Goal: Task Accomplishment & Management: Use online tool/utility

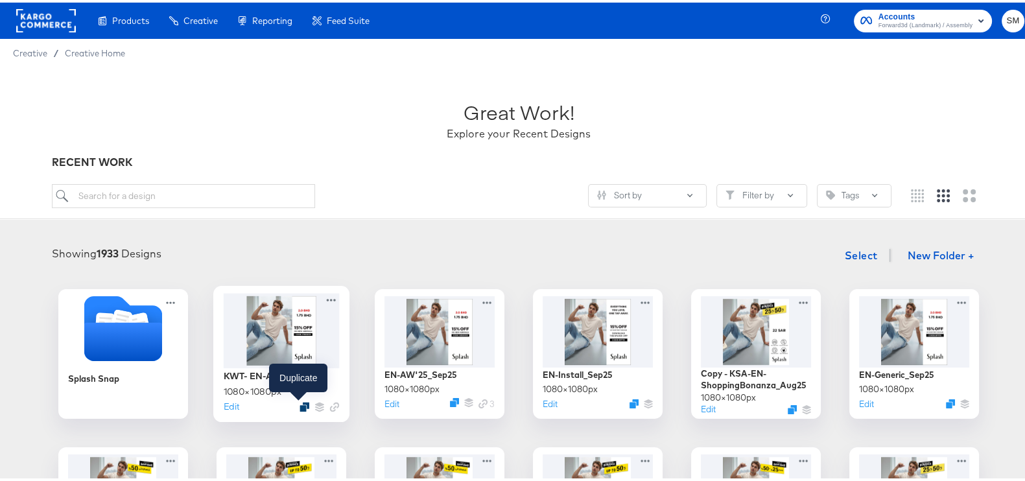
click at [300, 401] on icon "Duplicate" at bounding box center [305, 405] width 10 height 10
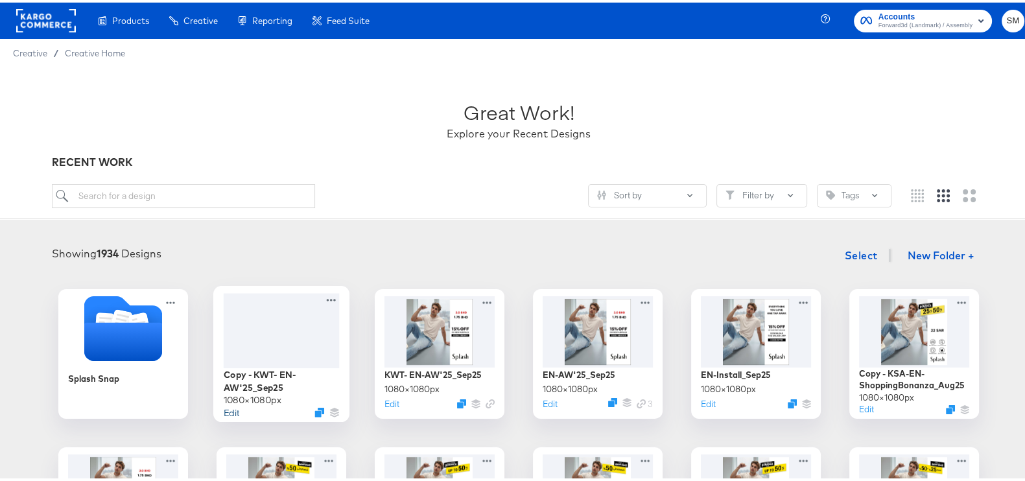
click at [224, 407] on button "Edit" at bounding box center [232, 409] width 16 height 12
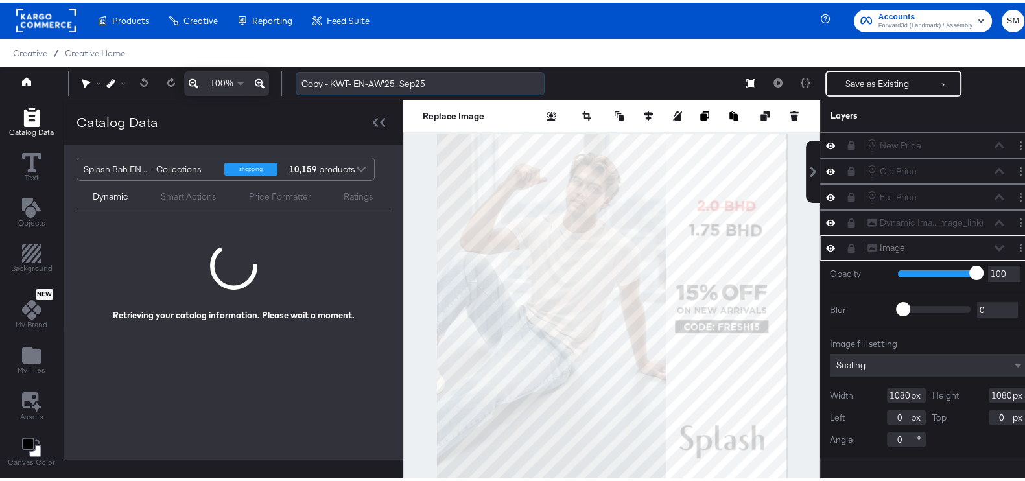
click at [334, 82] on input "Copy - KWT- EN-AW'25_Sep25" at bounding box center [420, 81] width 249 height 24
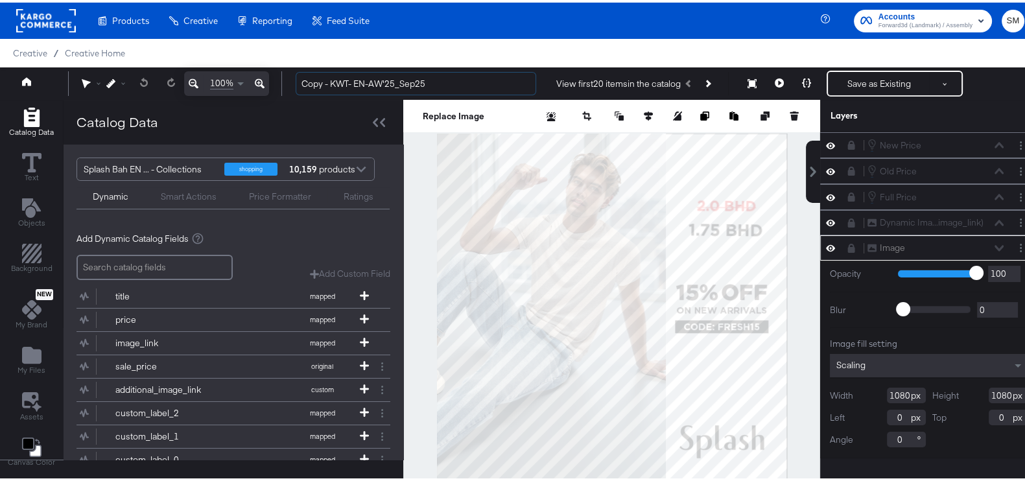
drag, startPoint x: 355, startPoint y: 80, endPoint x: 289, endPoint y: 86, distance: 66.4
click at [289, 86] on div "Copy - KWT- EN-AW'25_Sep25 View first 20 items in the catalog Save as Existing …" at bounding box center [654, 81] width 739 height 26
type input "Installs-EN-[DATE]"
click at [35, 341] on button "My Files" at bounding box center [31, 359] width 43 height 37
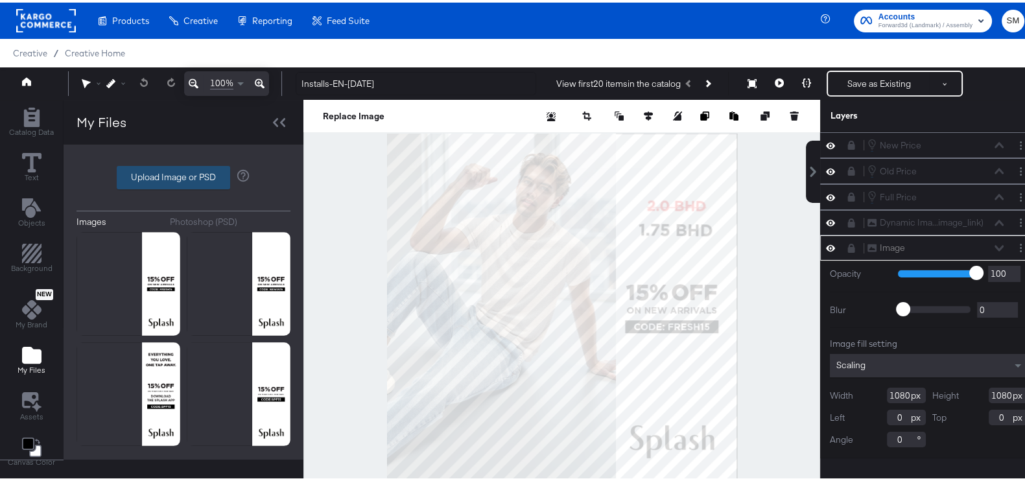
click at [150, 166] on label "Upload Image or PSD" at bounding box center [173, 175] width 112 height 22
click at [184, 175] on input "Upload Image or PSD" at bounding box center [184, 175] width 0 height 0
type input "C:\fakepath\DIT_Install_[DATE]png"
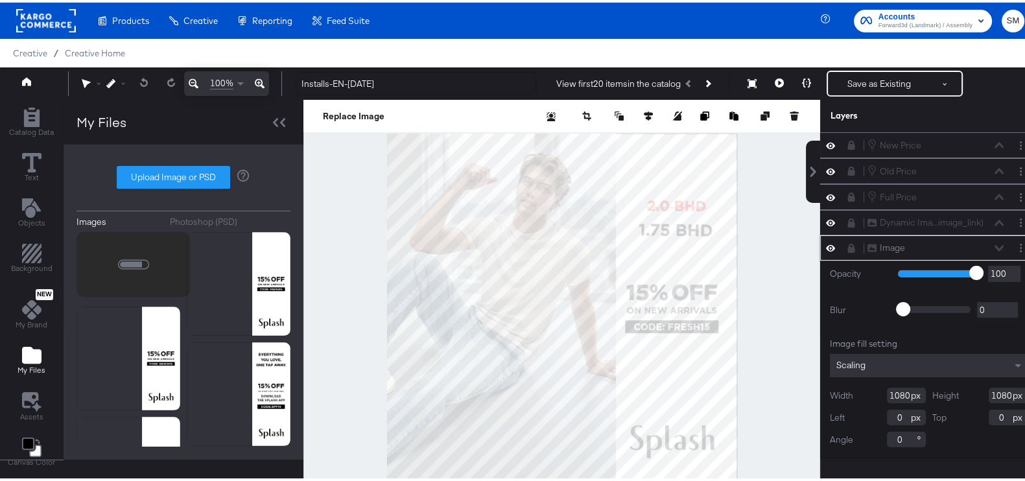
click at [848, 248] on icon at bounding box center [851, 245] width 7 height 9
click at [1014, 243] on button "Layer Options" at bounding box center [1021, 246] width 14 height 14
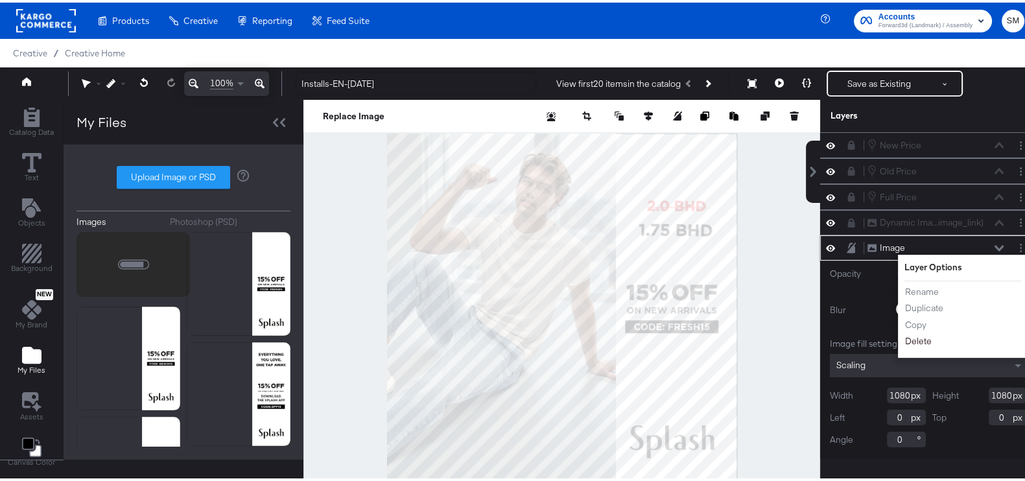
click at [911, 335] on button "Delete" at bounding box center [919, 339] width 28 height 14
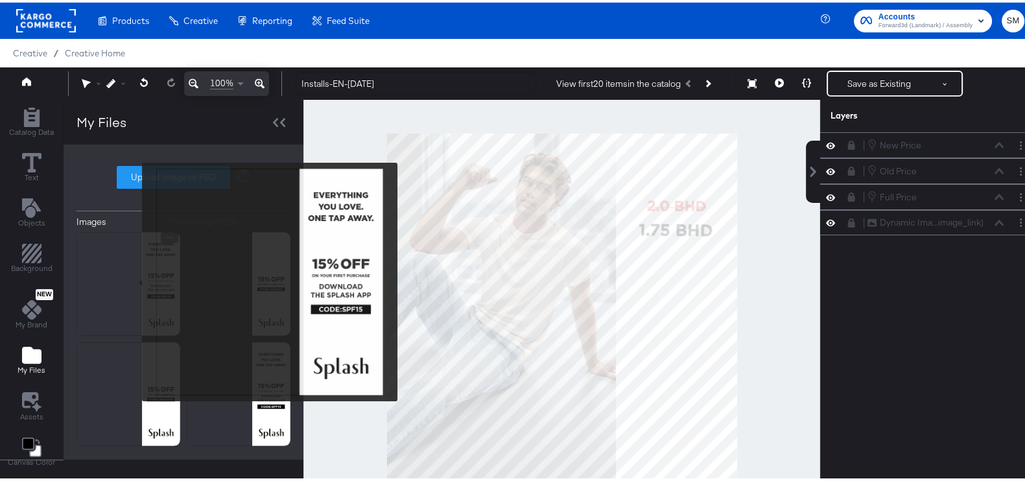
click at [134, 280] on img at bounding box center [129, 282] width 104 height 104
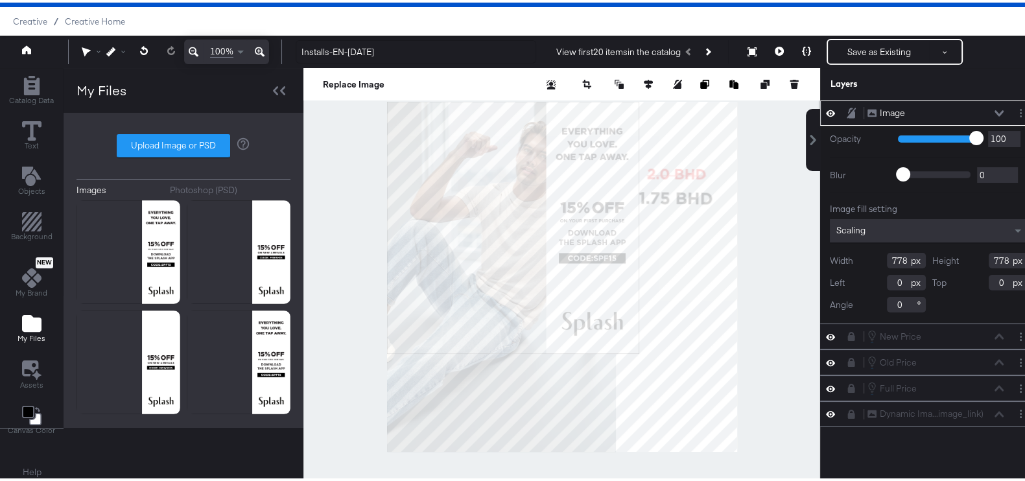
scroll to position [32, 0]
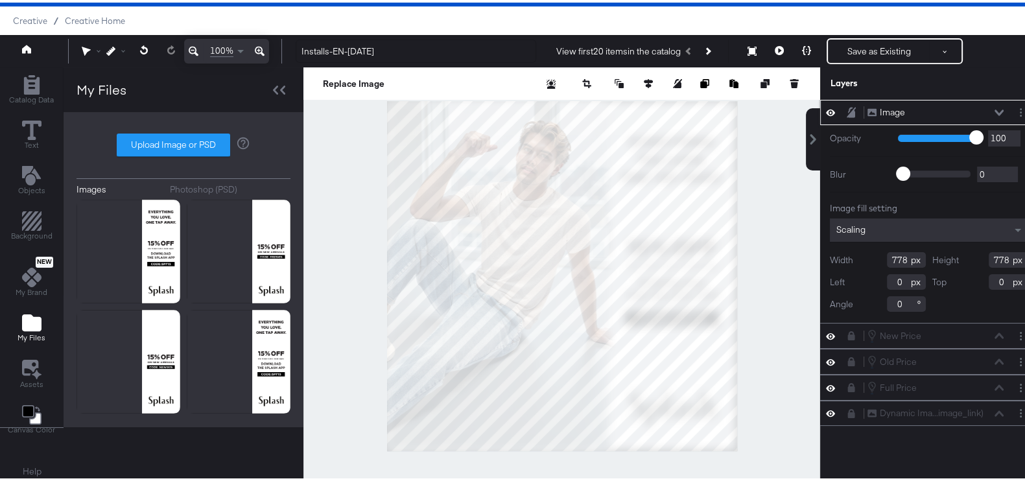
click at [745, 433] on div at bounding box center [562, 273] width 517 height 417
type input "1080"
click at [847, 110] on icon at bounding box center [851, 109] width 9 height 11
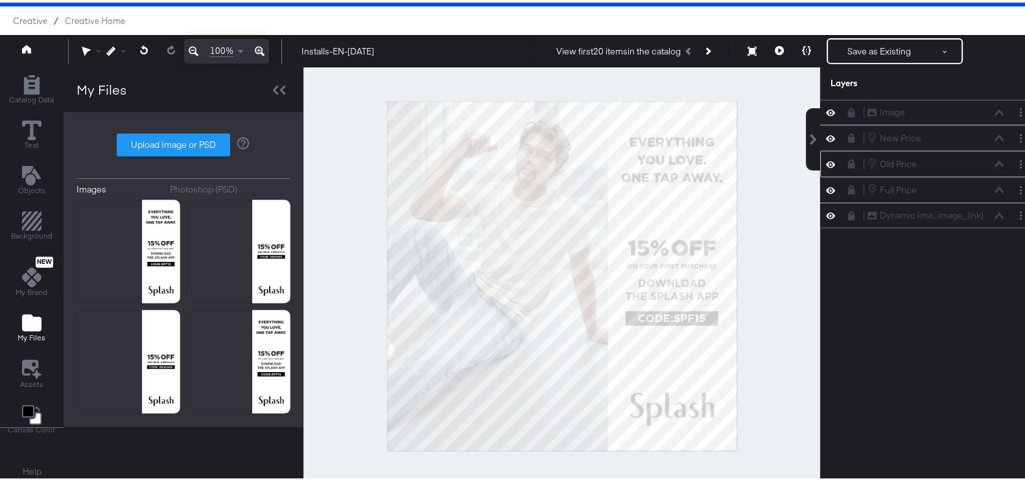
scroll to position [32, 0]
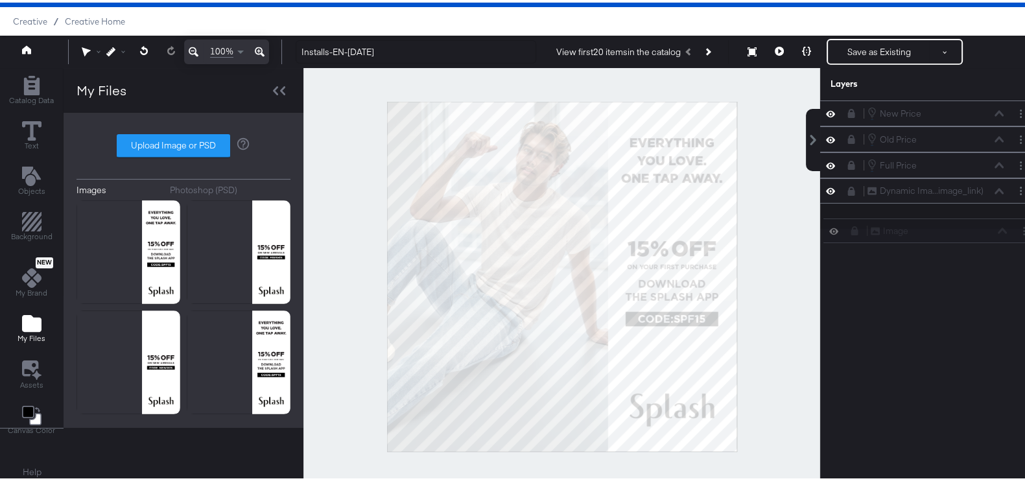
drag, startPoint x: 870, startPoint y: 108, endPoint x: 885, endPoint y: 234, distance: 126.8
click at [885, 234] on div "Image Image" at bounding box center [939, 229] width 138 height 14
click at [847, 215] on icon at bounding box center [851, 213] width 9 height 9
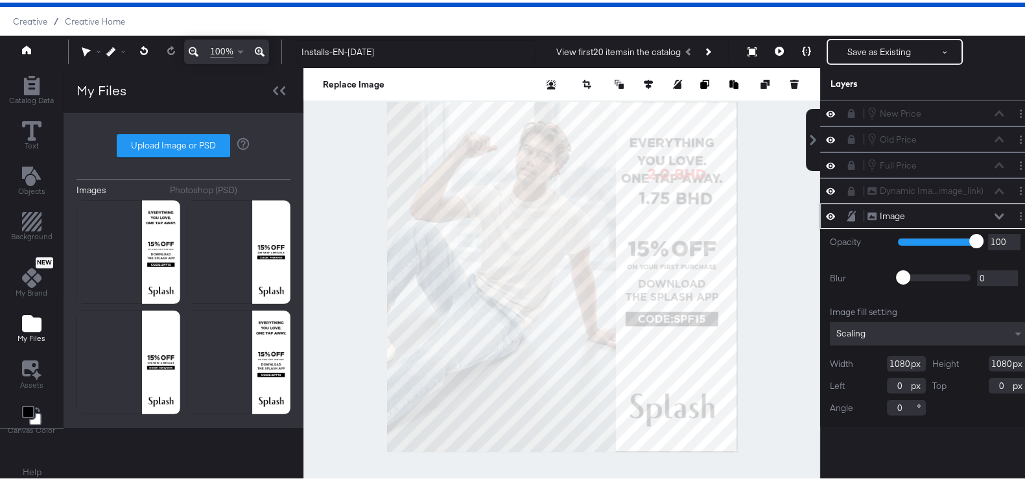
click at [847, 215] on icon at bounding box center [851, 213] width 9 height 11
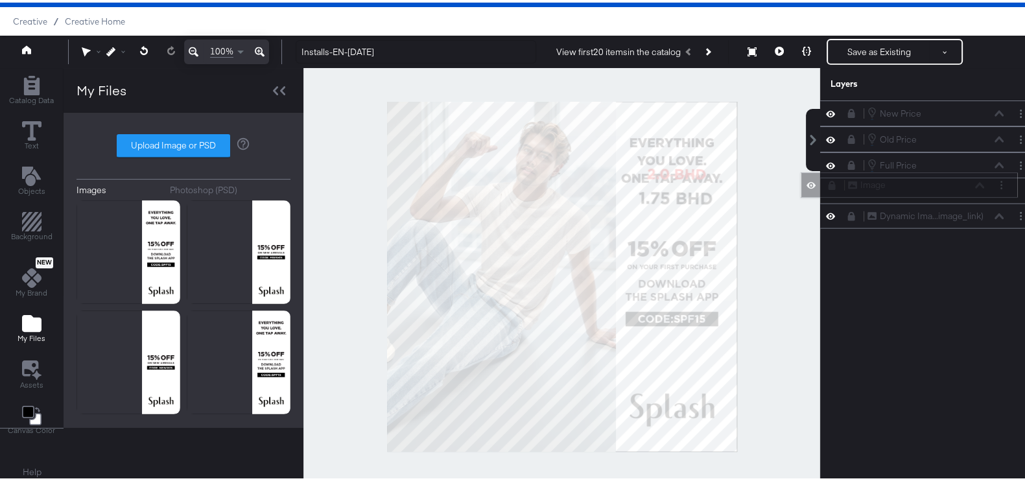
drag, startPoint x: 874, startPoint y: 214, endPoint x: 865, endPoint y: 179, distance: 36.0
click at [865, 179] on div "Image Image" at bounding box center [917, 183] width 138 height 14
drag, startPoint x: 869, startPoint y: 188, endPoint x: 872, endPoint y: 225, distance: 37.1
click at [872, 225] on div "New Price New Price Old Price Old Price Full Price Full Price Image Image Dynam…" at bounding box center [920, 280] width 233 height 365
click at [848, 138] on icon at bounding box center [851, 136] width 7 height 9
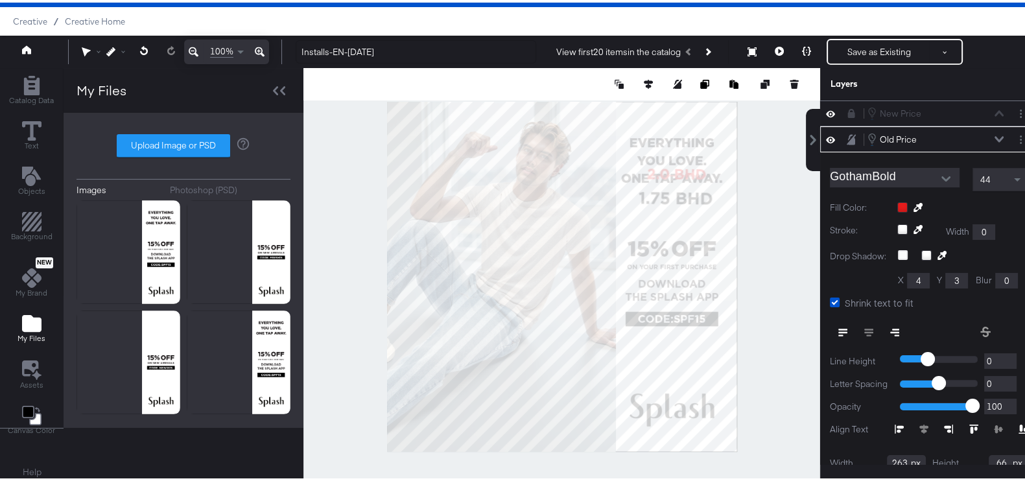
scroll to position [25, 0]
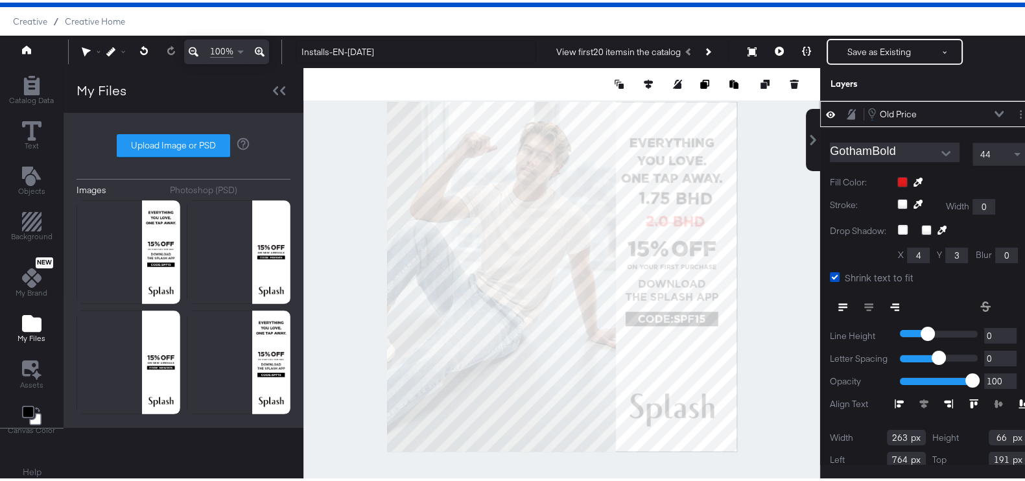
type input "760"
type input "336"
click at [752, 227] on div at bounding box center [562, 274] width 517 height 417
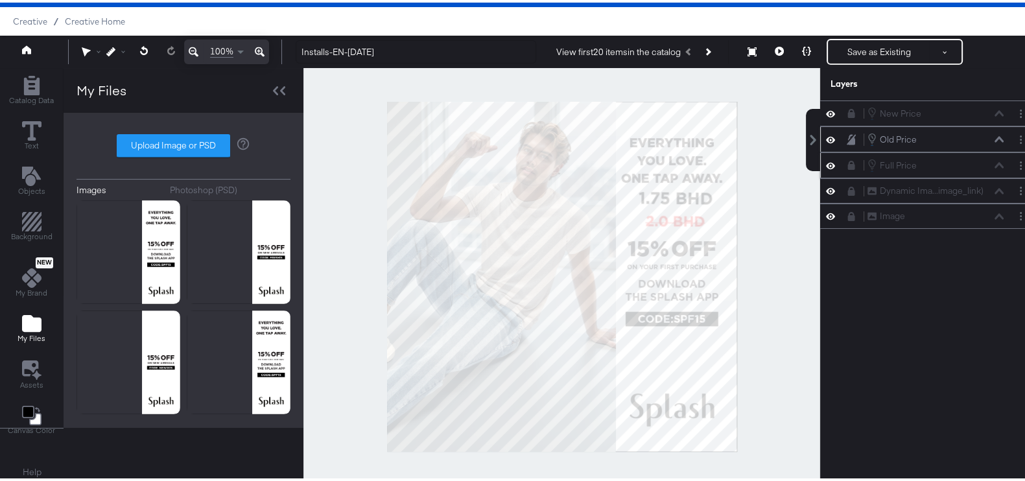
click at [846, 165] on button at bounding box center [851, 163] width 10 height 10
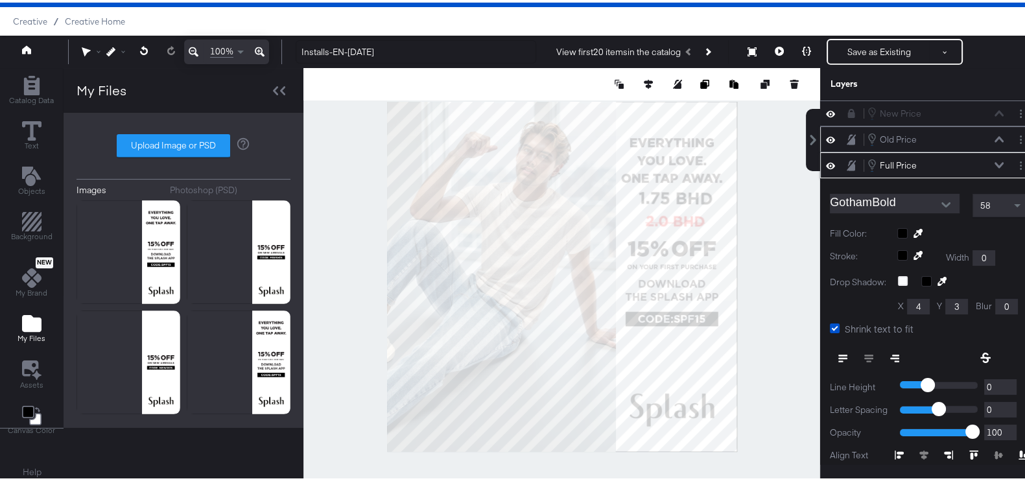
scroll to position [51, 0]
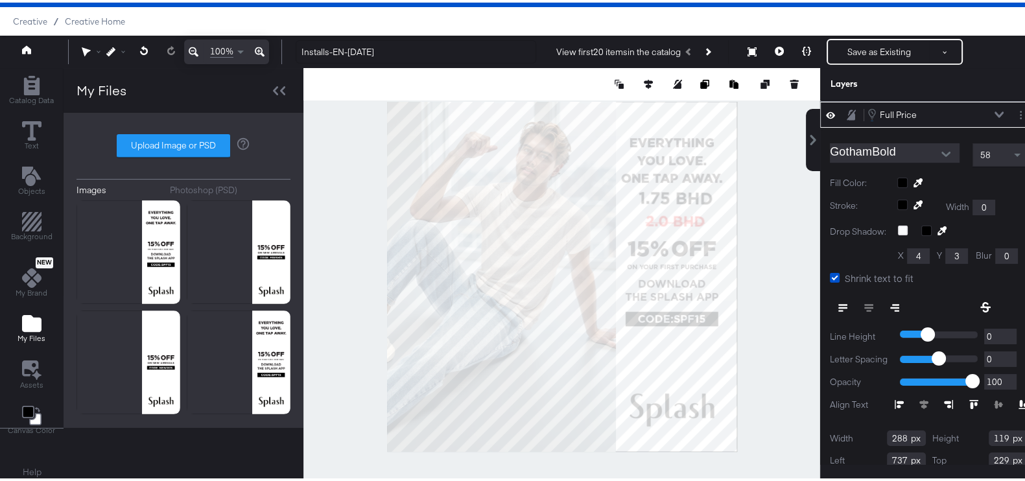
click at [793, 98] on div "Catalog Data Text Objects Background New My Brand My Files Assets Canvas Color …" at bounding box center [519, 82] width 1038 height 32
click at [847, 111] on icon at bounding box center [851, 112] width 9 height 11
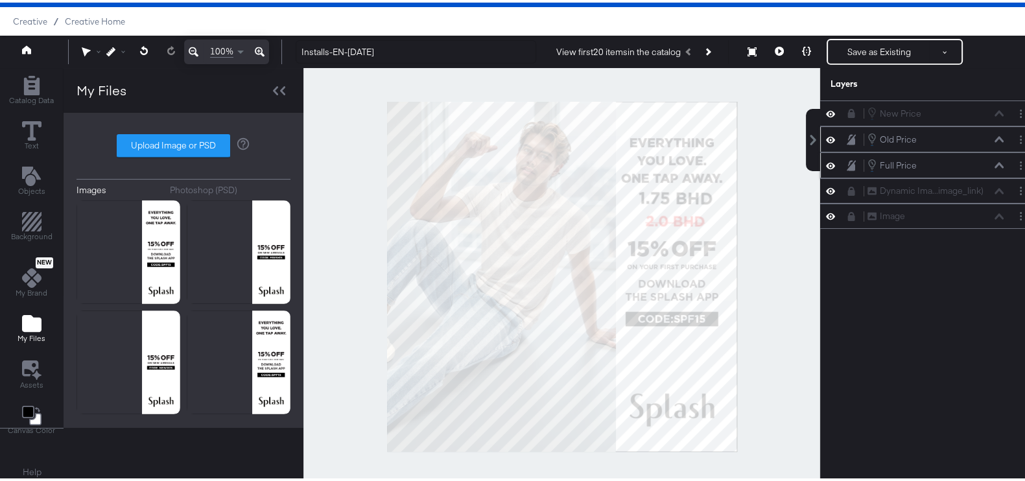
scroll to position [0, 0]
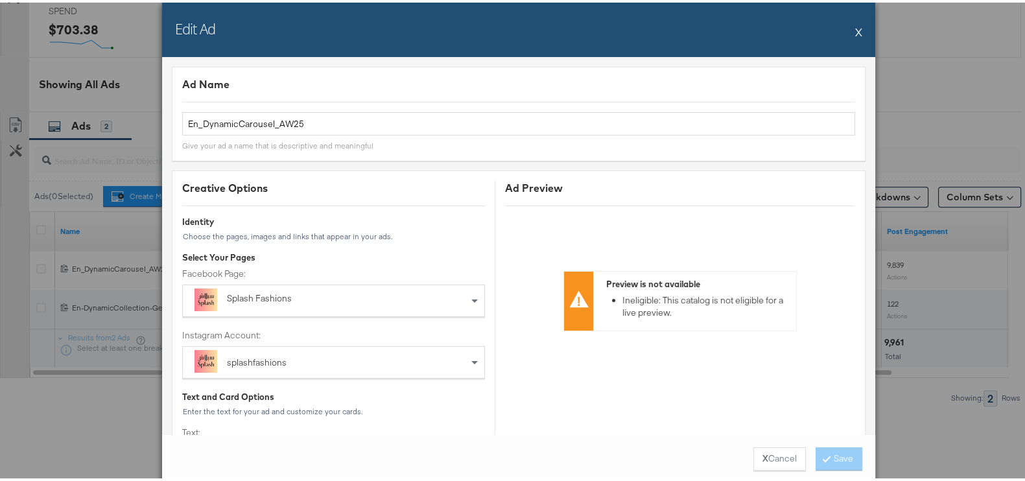
scroll to position [588, 0]
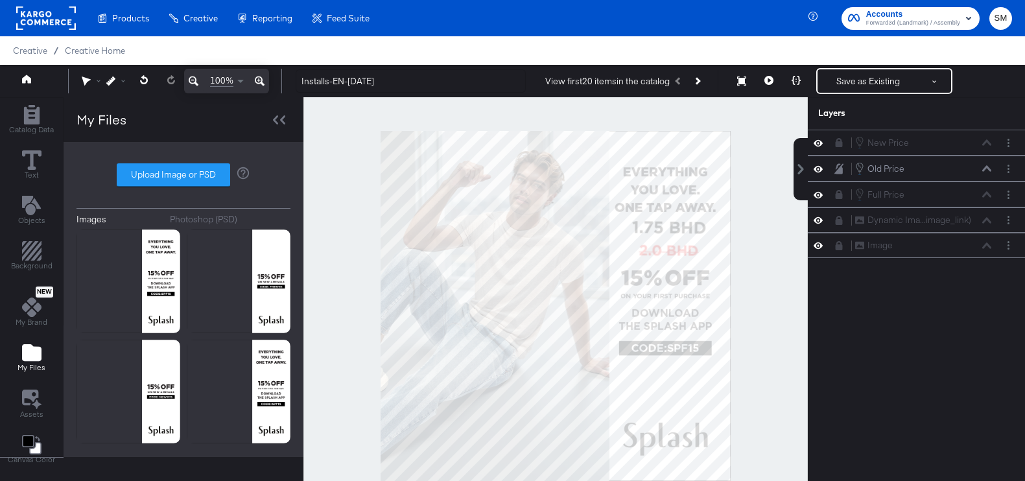
scroll to position [32, 0]
